Goal: Transaction & Acquisition: Subscribe to service/newsletter

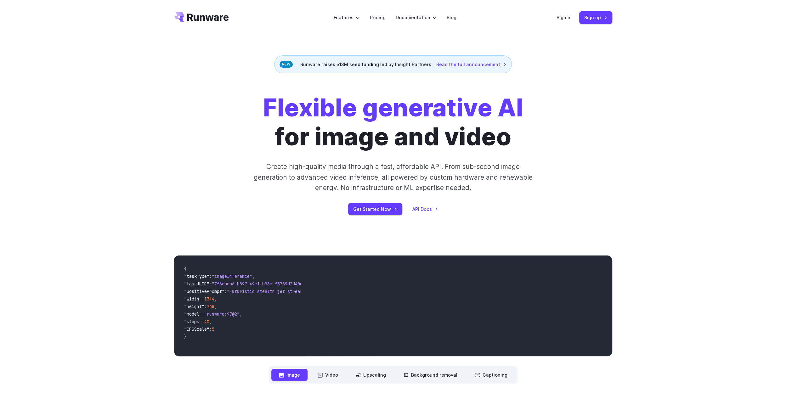
click at [283, 198] on div "Flexible generative AI for image and video Create high-quality media through a …" at bounding box center [393, 155] width 351 height 122
click at [391, 212] on link "Get Started Now" at bounding box center [375, 209] width 54 height 12
